Goal: Check status

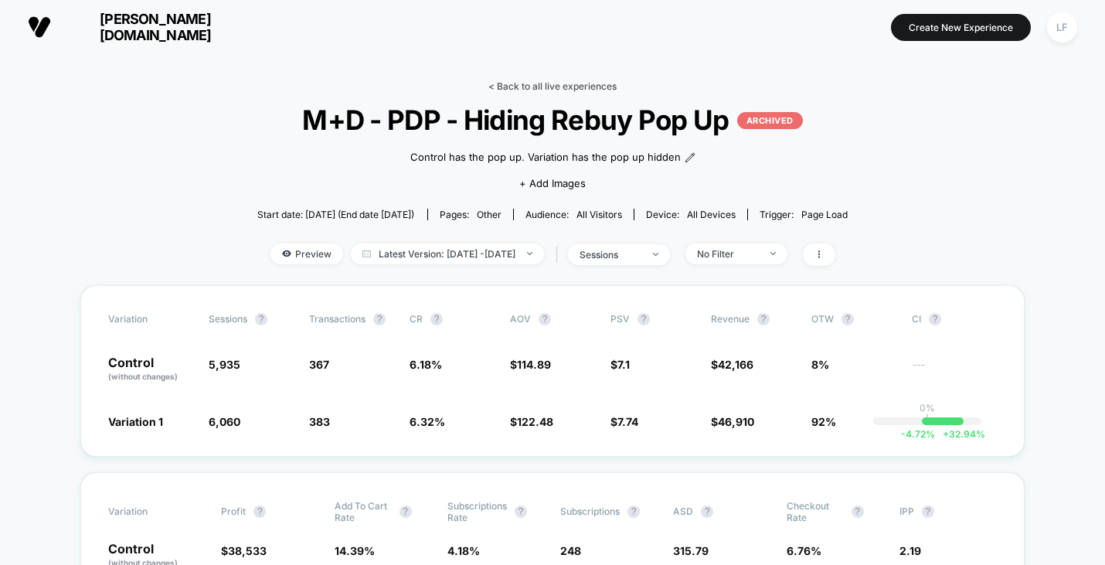
click at [539, 87] on link "< Back to all live experiences" at bounding box center [552, 86] width 128 height 12
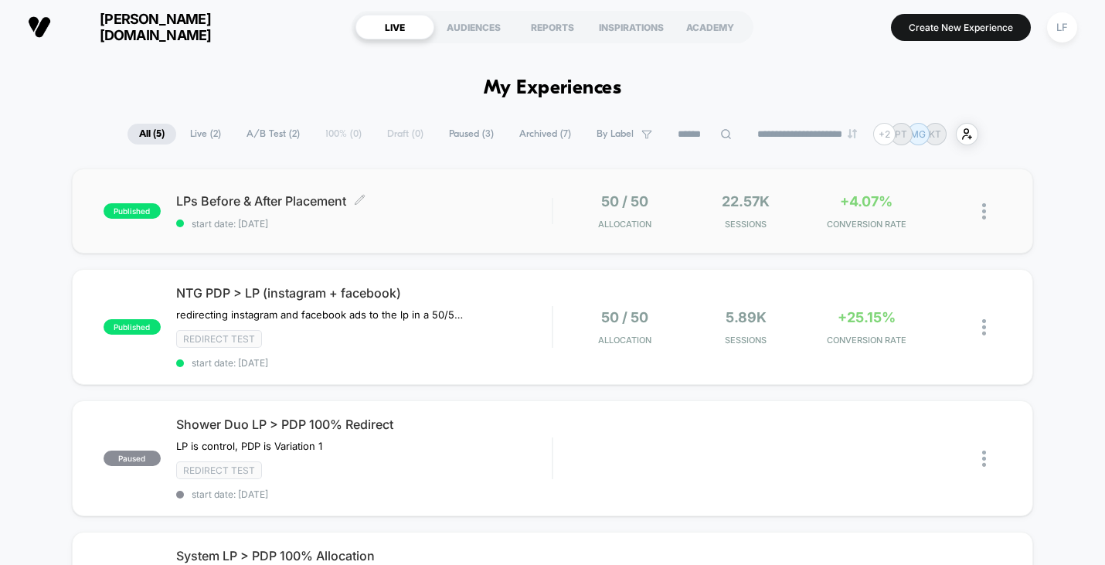
click at [481, 226] on span "start date: [DATE]" at bounding box center [363, 224] width 375 height 12
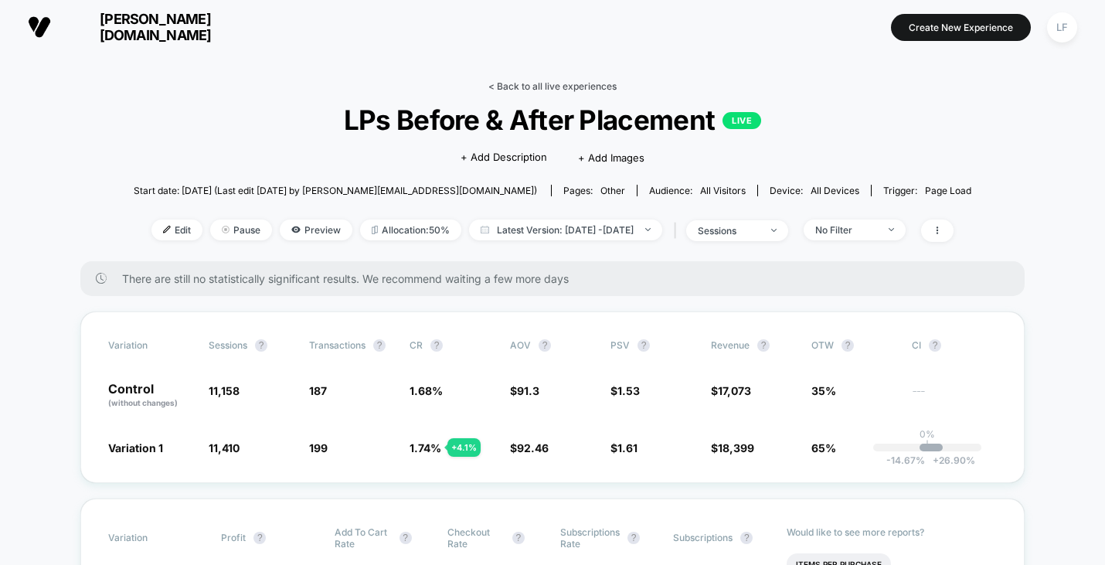
scroll to position [2, 0]
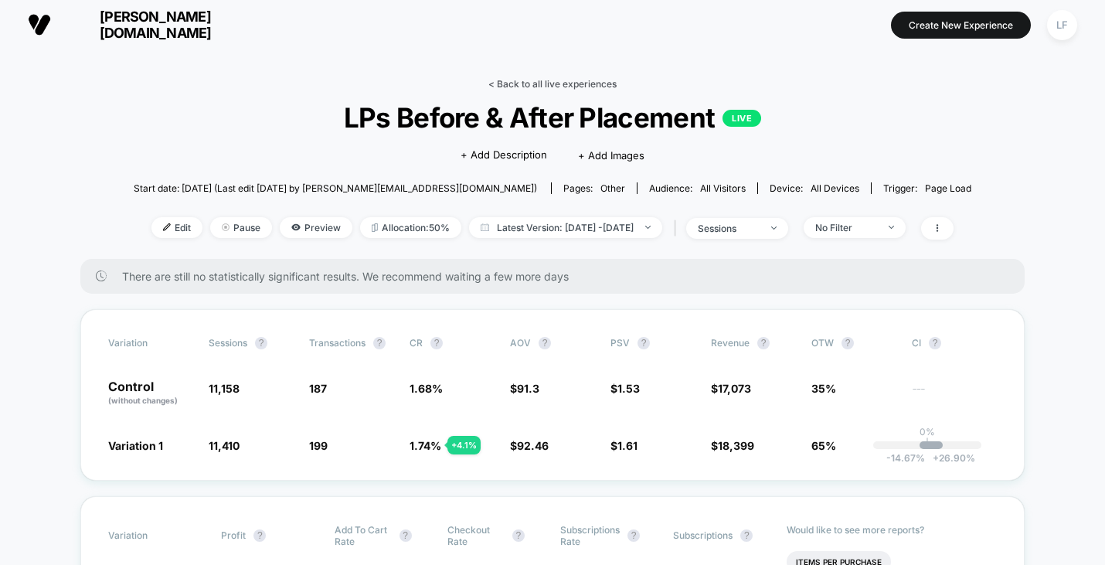
click at [570, 83] on link "< Back to all live experiences" at bounding box center [552, 84] width 128 height 12
